Goal: Task Accomplishment & Management: Complete application form

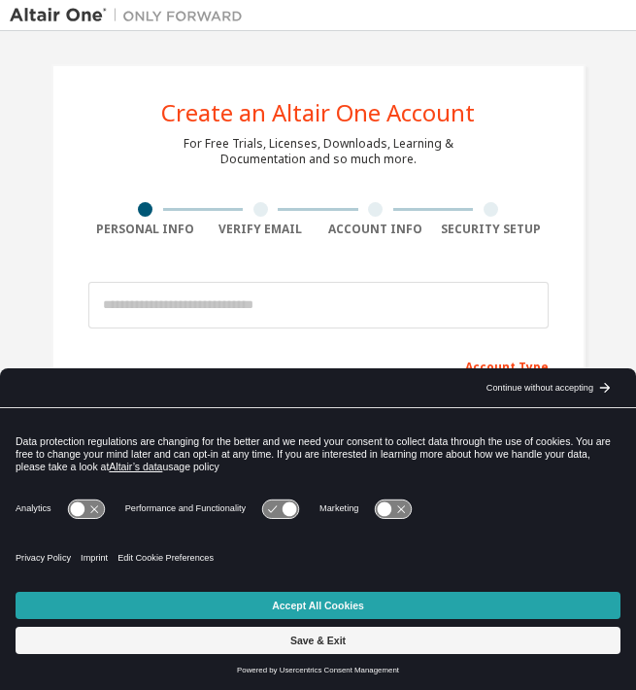
click at [200, 615] on button "Accept All Cookies" at bounding box center [318, 605] width 605 height 27
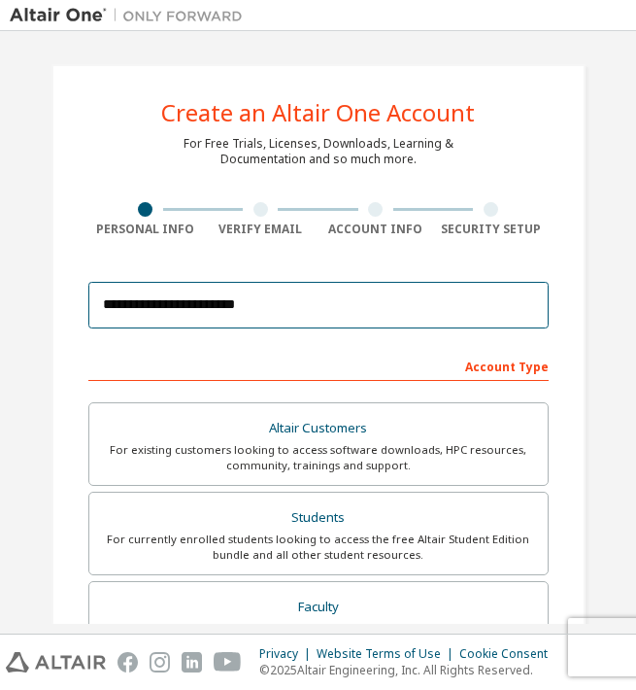
type input "**********"
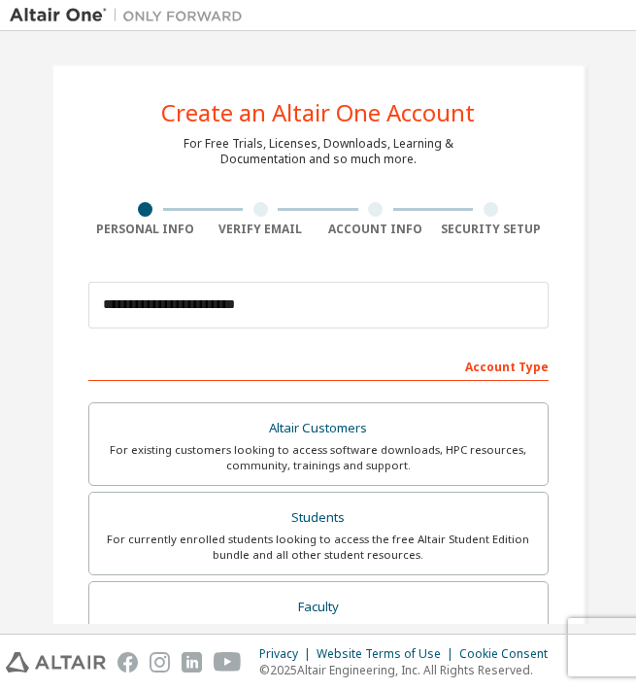
click at [347, 356] on div "Account Type" at bounding box center [318, 365] width 460 height 31
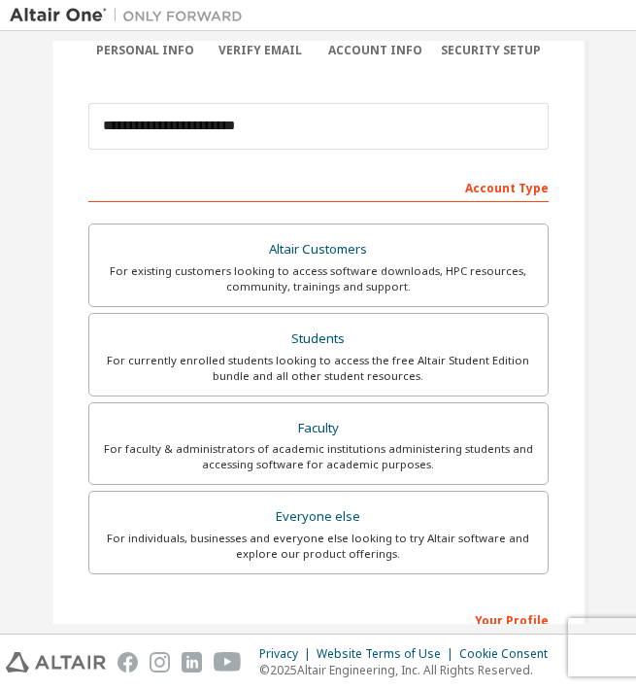
scroll to position [207, 0]
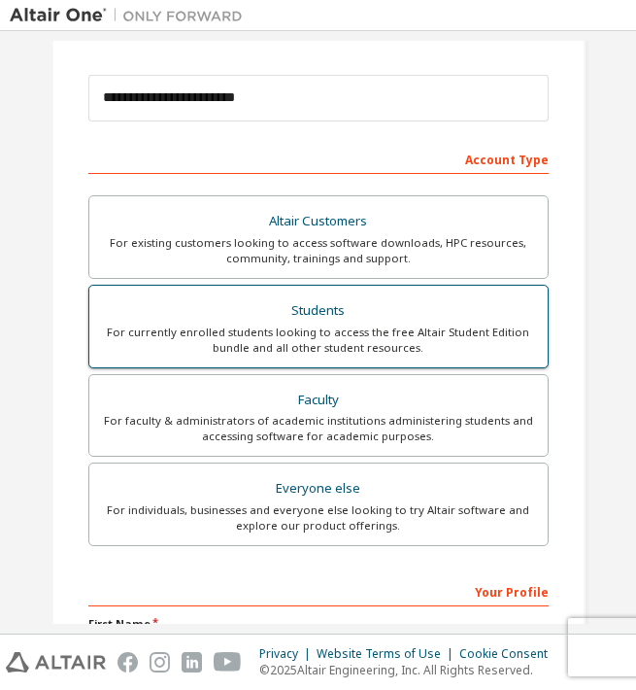
click at [373, 333] on div "For currently enrolled students looking to access the free Altair Student Editi…" at bounding box center [318, 339] width 435 height 31
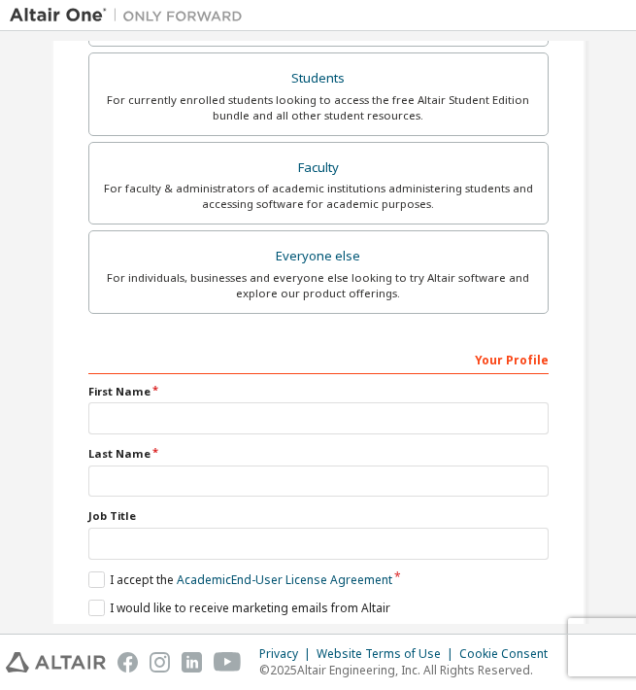
scroll to position [441, 0]
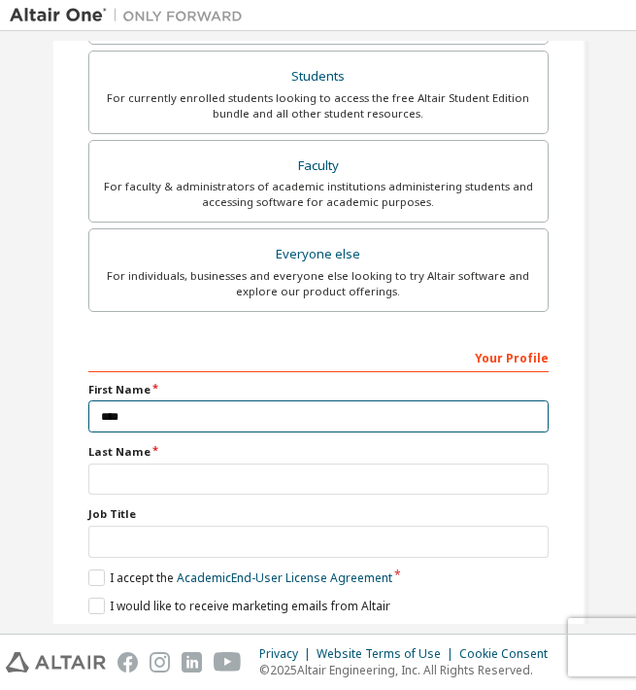
type input "*****"
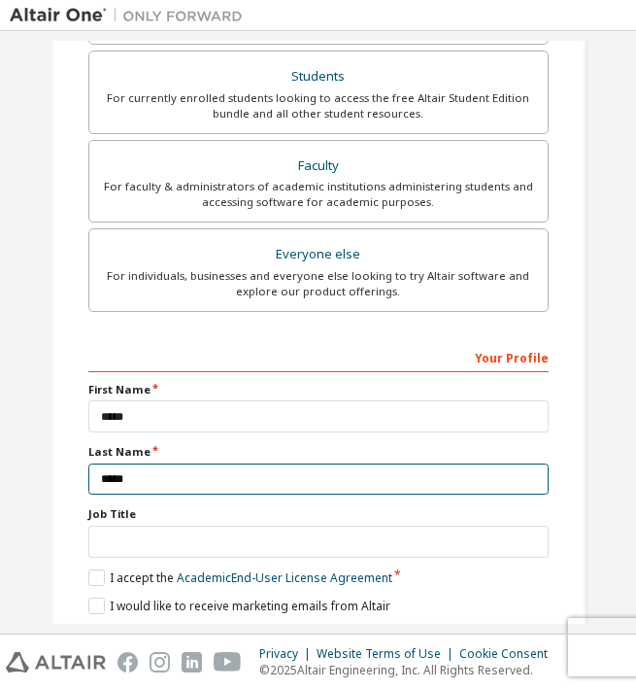
type input "******"
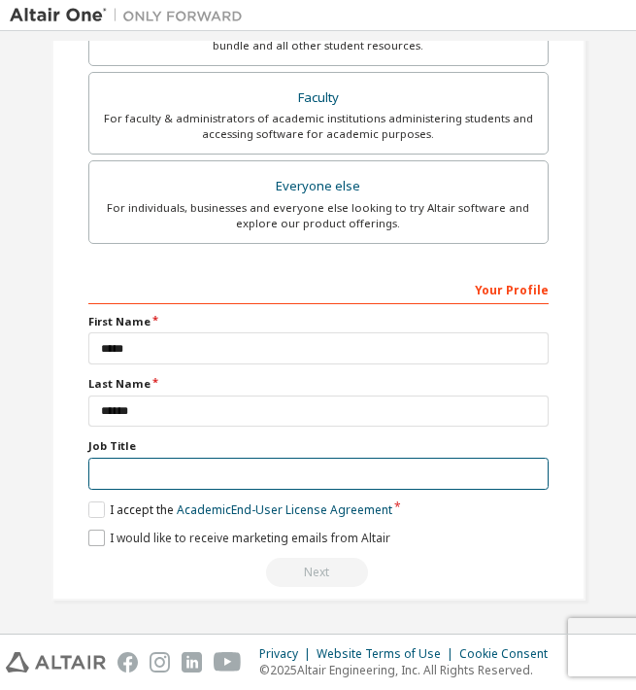
scroll to position [511, 0]
click at [518, 466] on input "text" at bounding box center [318, 474] width 460 height 32
click at [529, 473] on input "text" at bounding box center [318, 474] width 460 height 32
click at [525, 472] on input "text" at bounding box center [318, 474] width 460 height 32
click at [397, 467] on input "text" at bounding box center [318, 474] width 460 height 32
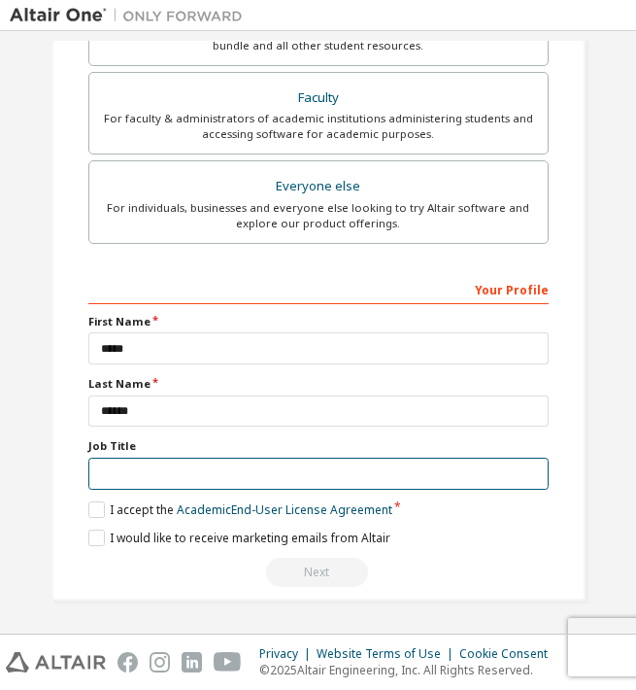
type input "*"
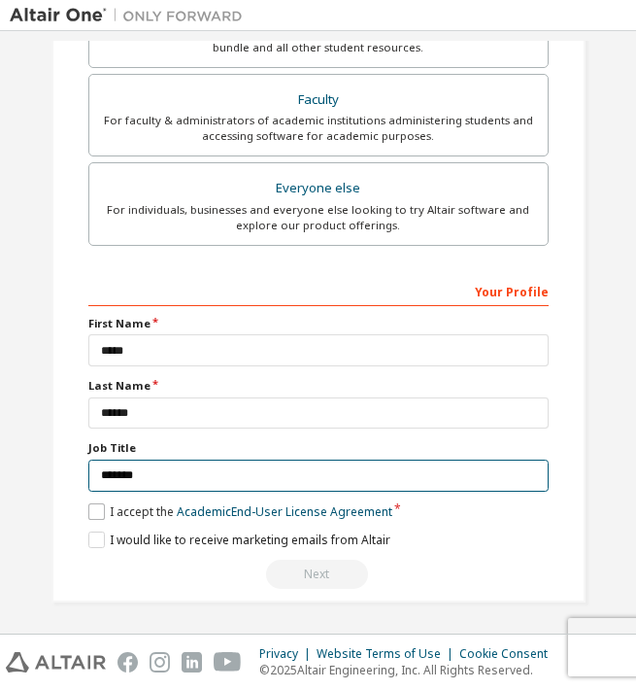
type input "*******"
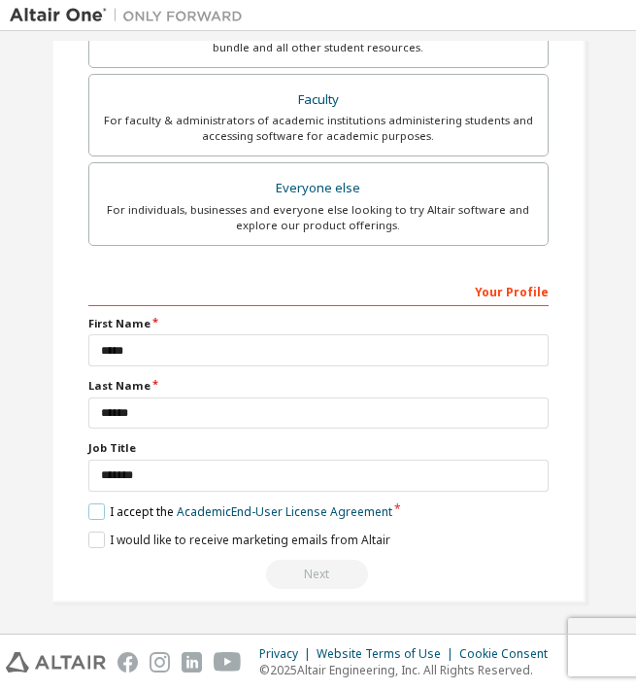
click at [93, 514] on label "I accept the Academic End-User License Agreement" at bounding box center [240, 511] width 304 height 17
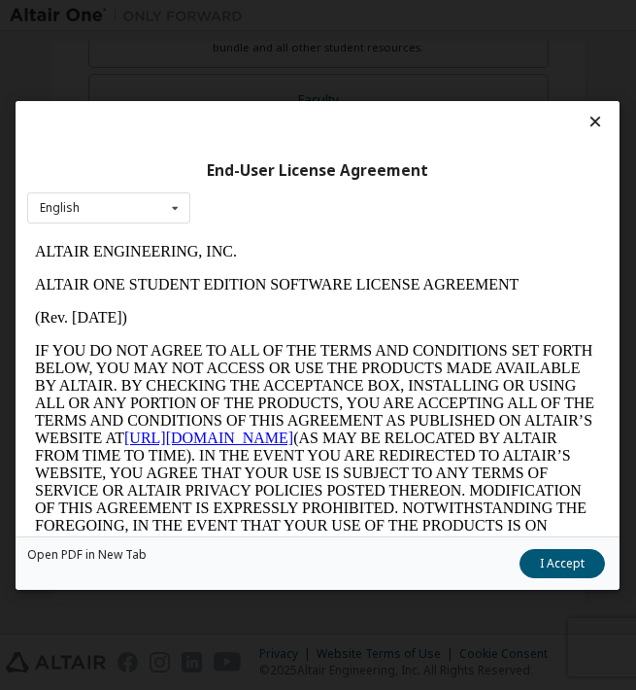
scroll to position [0, 0]
click at [587, 122] on icon at bounding box center [595, 121] width 20 height 17
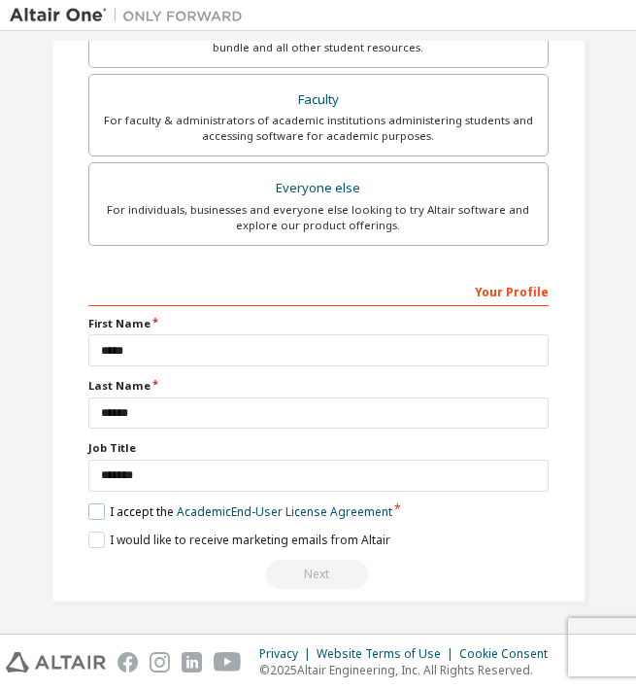
click at [96, 506] on label "I accept the Academic End-User License Agreement" at bounding box center [240, 511] width 304 height 17
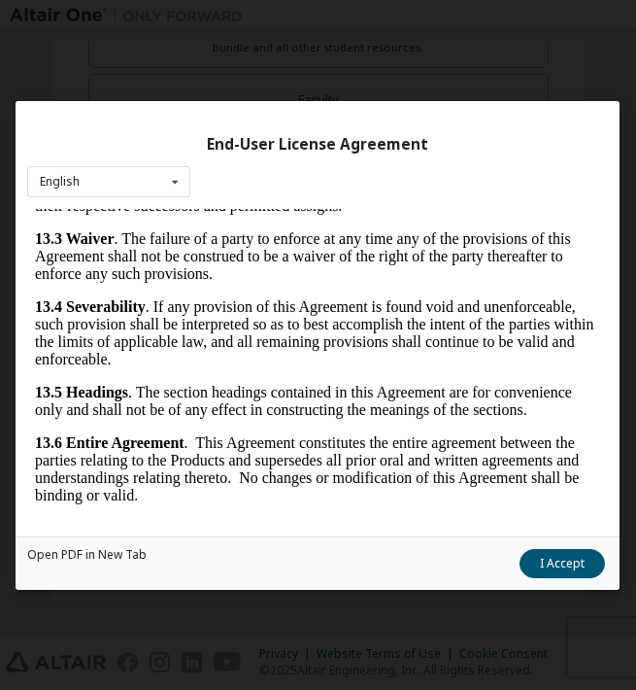
scroll to position [25, 0]
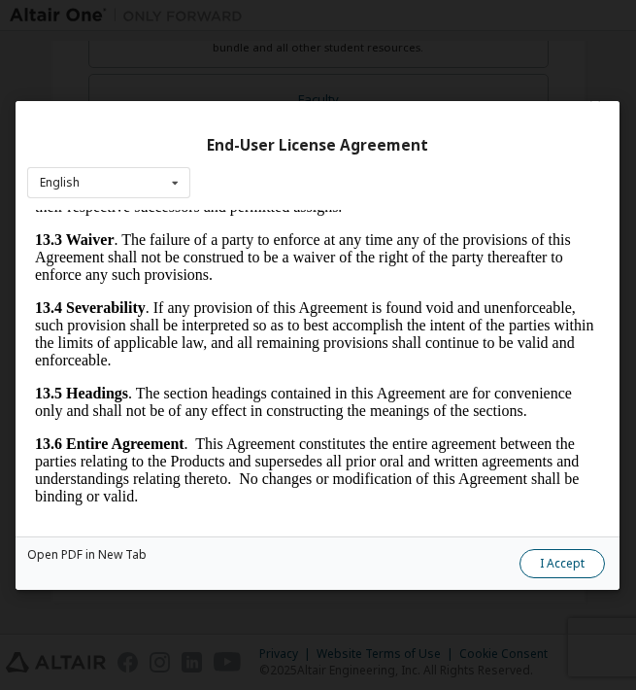
click at [554, 559] on button "I Accept" at bounding box center [563, 563] width 85 height 29
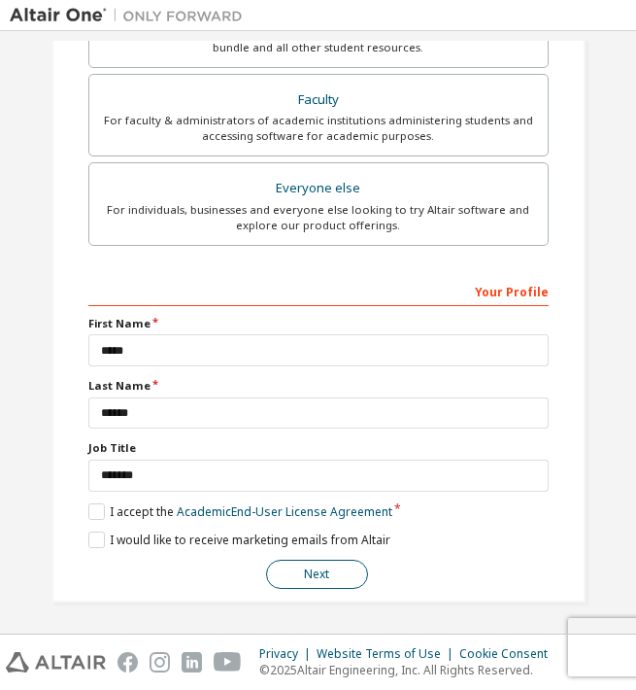
click at [315, 572] on button "Next" at bounding box center [317, 574] width 102 height 29
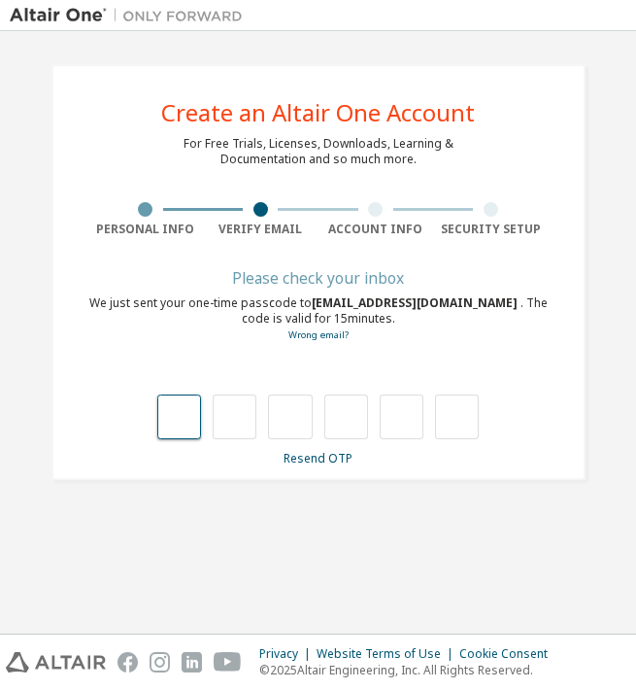
scroll to position [0, 0]
paste input "*"
type input "*"
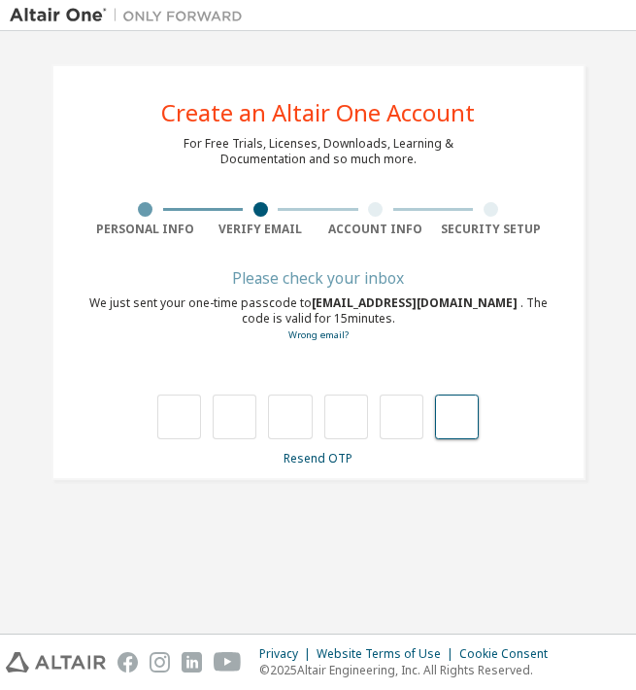
type input "*"
